Goal: Find specific page/section: Find specific page/section

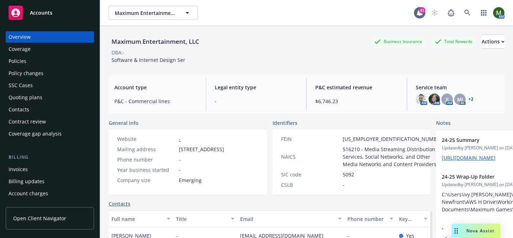
click at [33, 65] on div "Policies" at bounding box center [50, 61] width 83 height 11
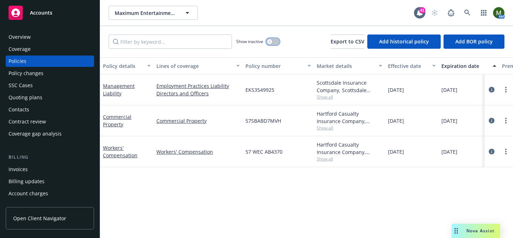
click at [276, 40] on button "button" at bounding box center [273, 41] width 14 height 7
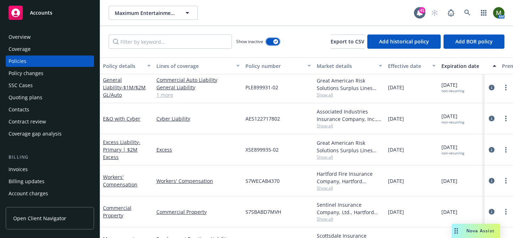
scroll to position [828, 0]
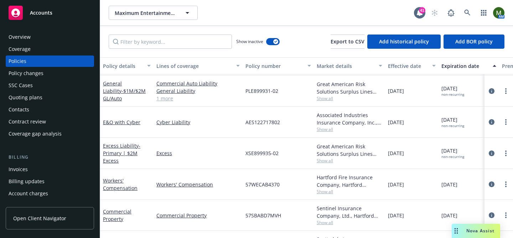
click at [273, 123] on span "AES122717802" at bounding box center [262, 122] width 35 height 7
copy span "AES122717802"
click at [25, 90] on div "SSC Cases" at bounding box center [21, 85] width 24 height 11
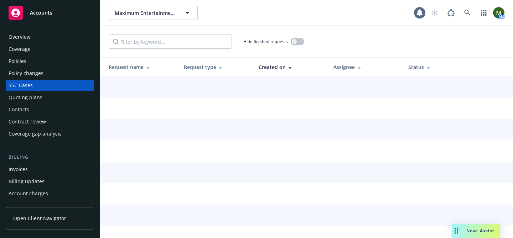
click at [25, 95] on div "Quoting plans" at bounding box center [26, 97] width 34 height 11
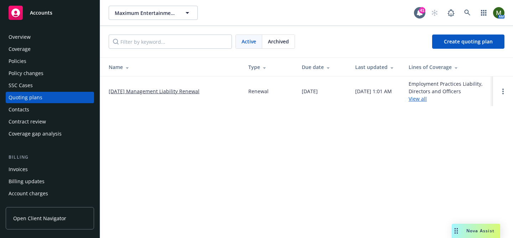
click at [281, 38] on span "Archived" at bounding box center [278, 41] width 21 height 7
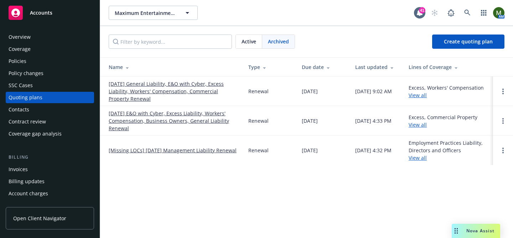
click at [186, 91] on link "[DATE] General Liability, E&O with Cyber, Excess Liability, Workers' Compensati…" at bounding box center [173, 91] width 128 height 22
